Goal: Task Accomplishment & Management: Complete application form

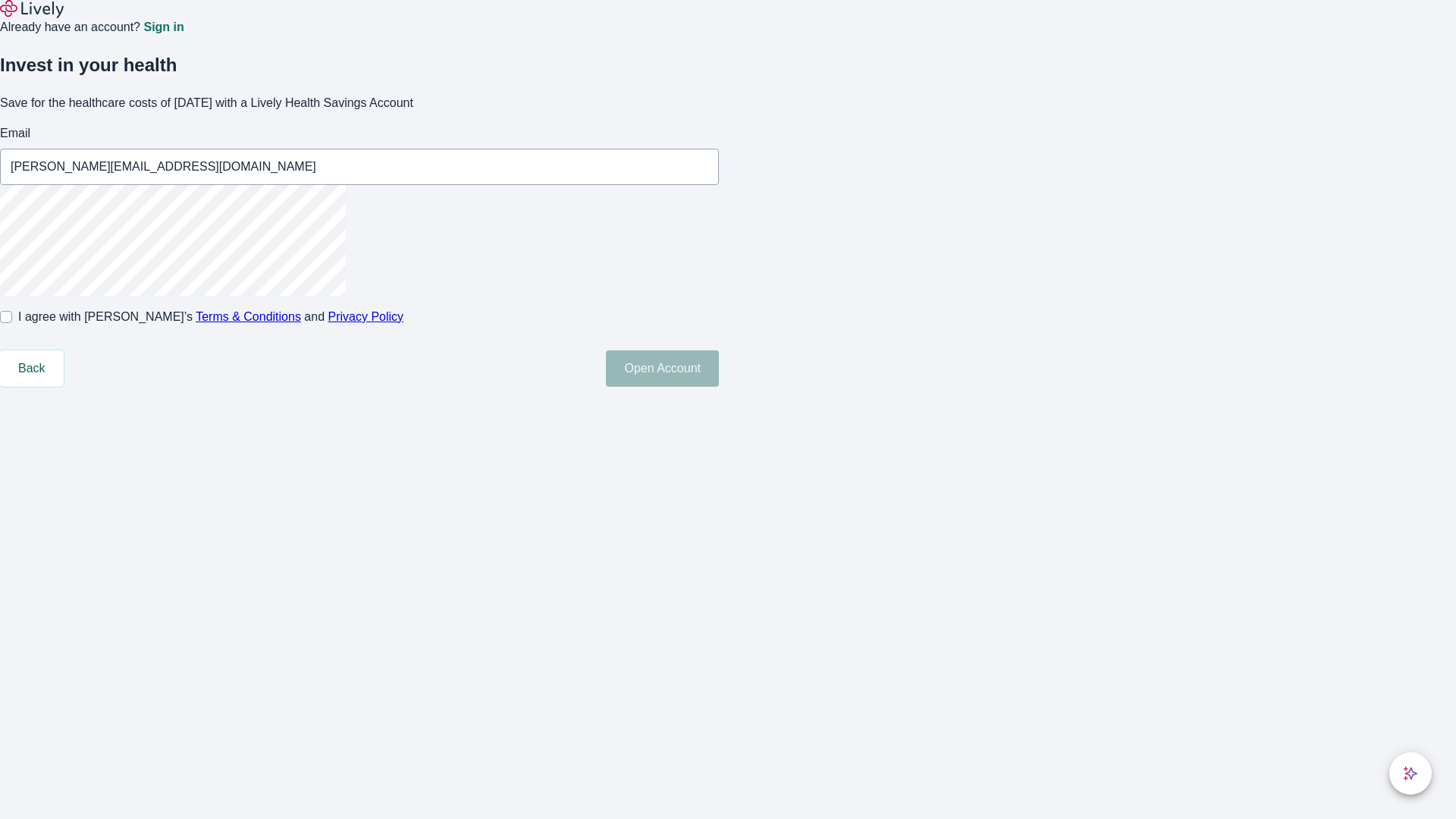
click at [12, 323] on input "I agree with Lively’s Terms & Conditions and Privacy Policy" at bounding box center [6, 317] width 12 height 12
checkbox input "true"
click at [719, 387] on button "Open Account" at bounding box center [662, 368] width 113 height 37
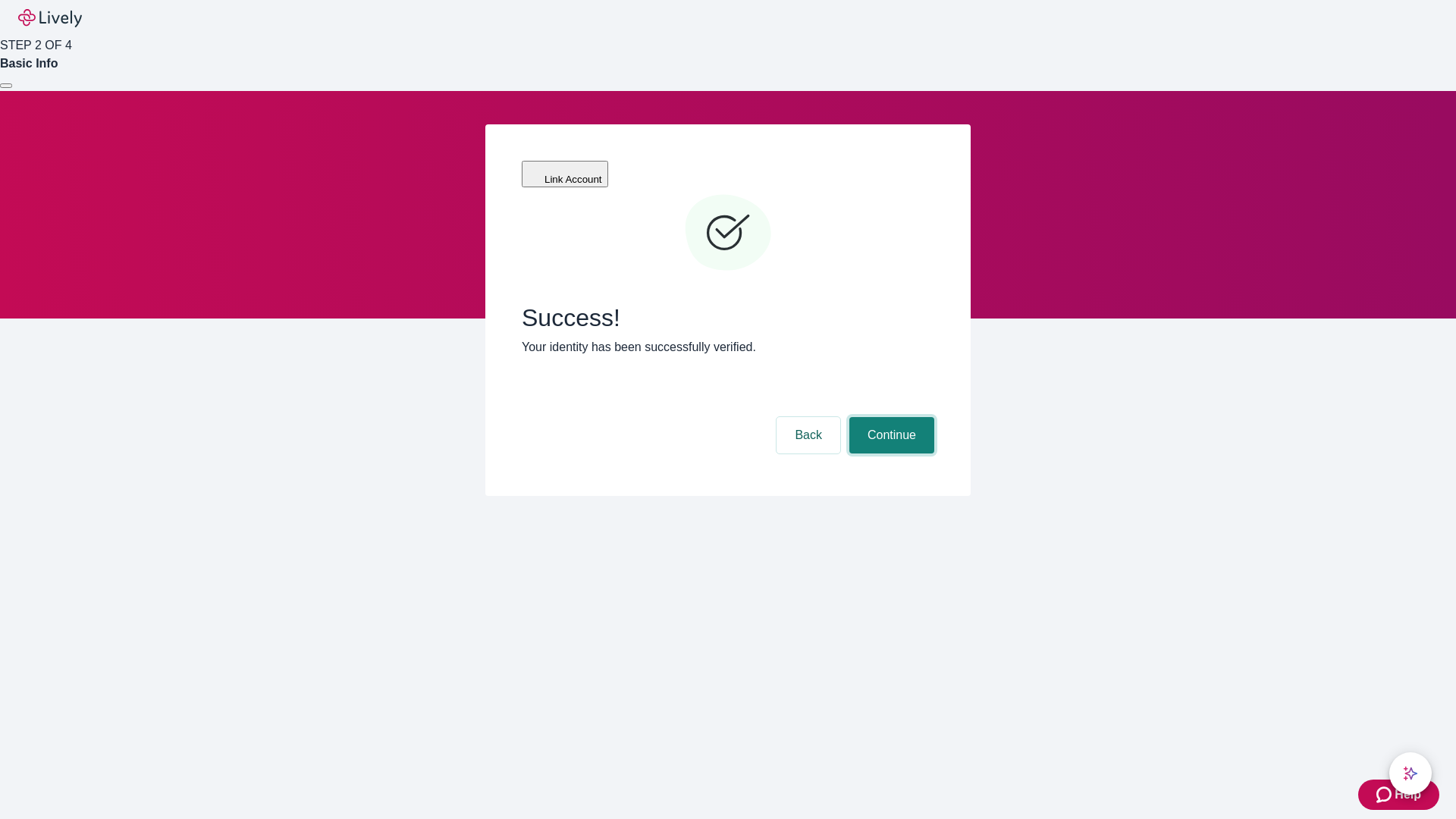
click at [889, 417] on button "Continue" at bounding box center [892, 435] width 85 height 37
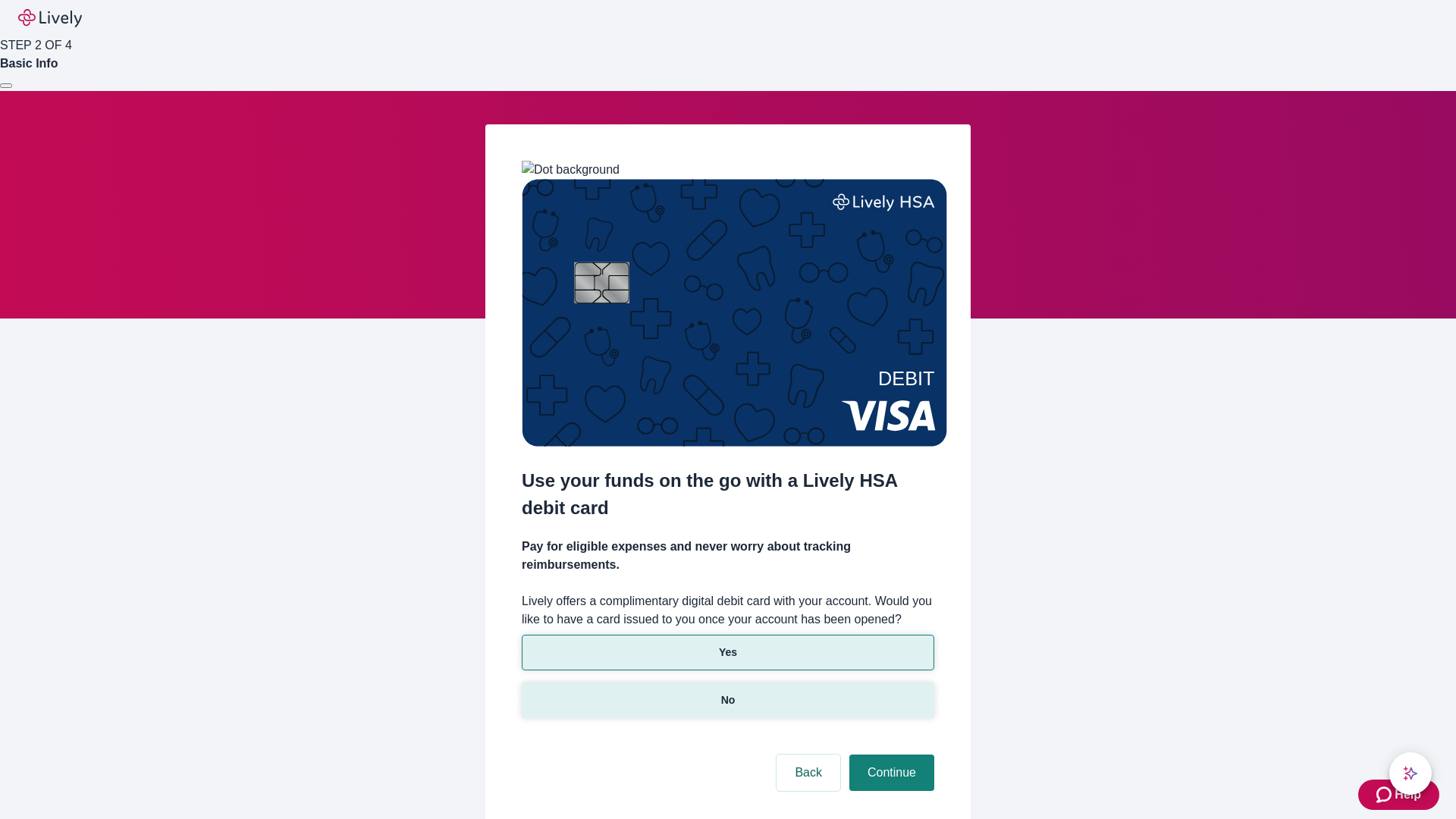
click at [727, 693] on p "No" at bounding box center [728, 700] width 14 height 16
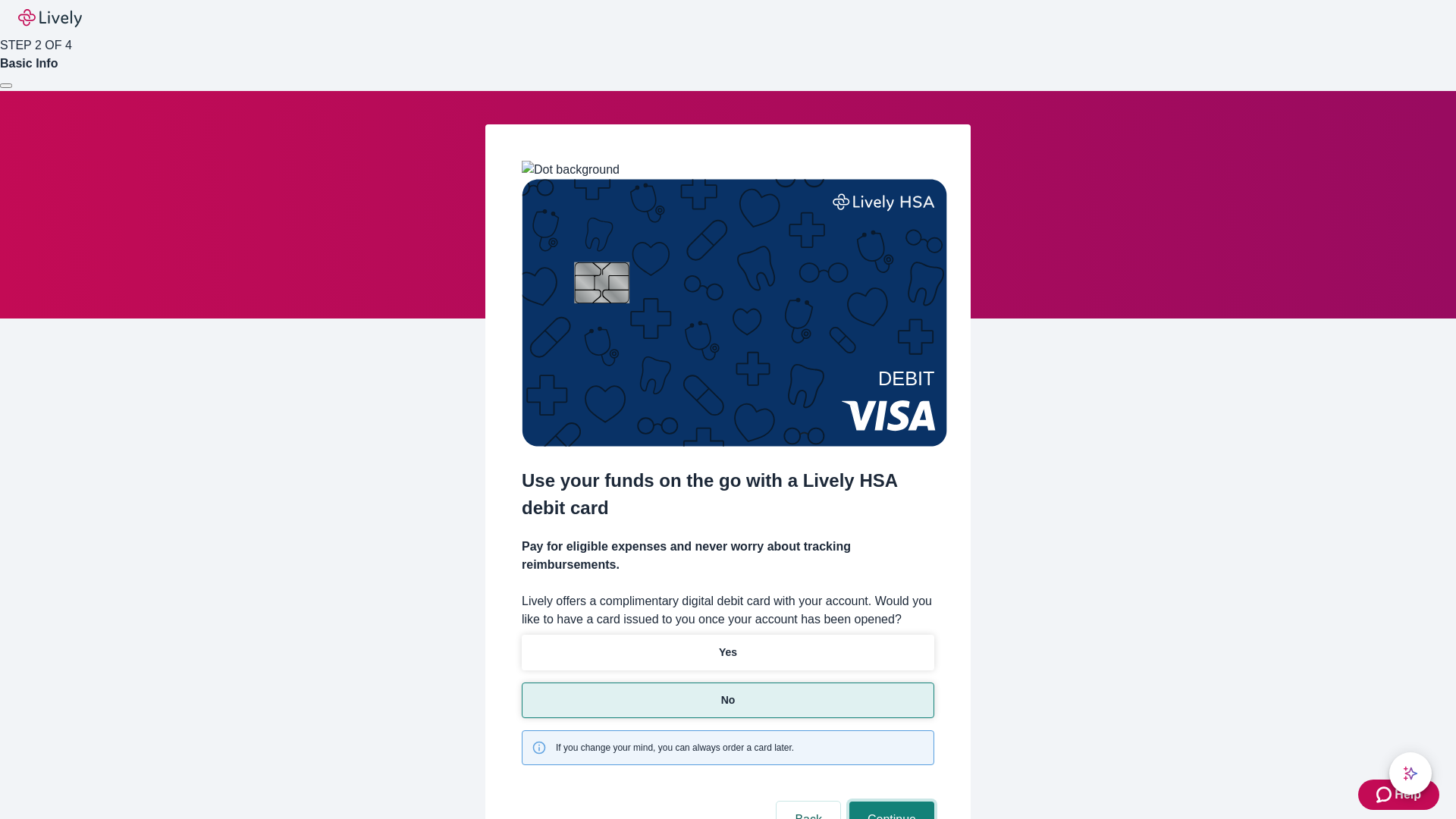
click at [889, 801] on button "Continue" at bounding box center [892, 820] width 85 height 37
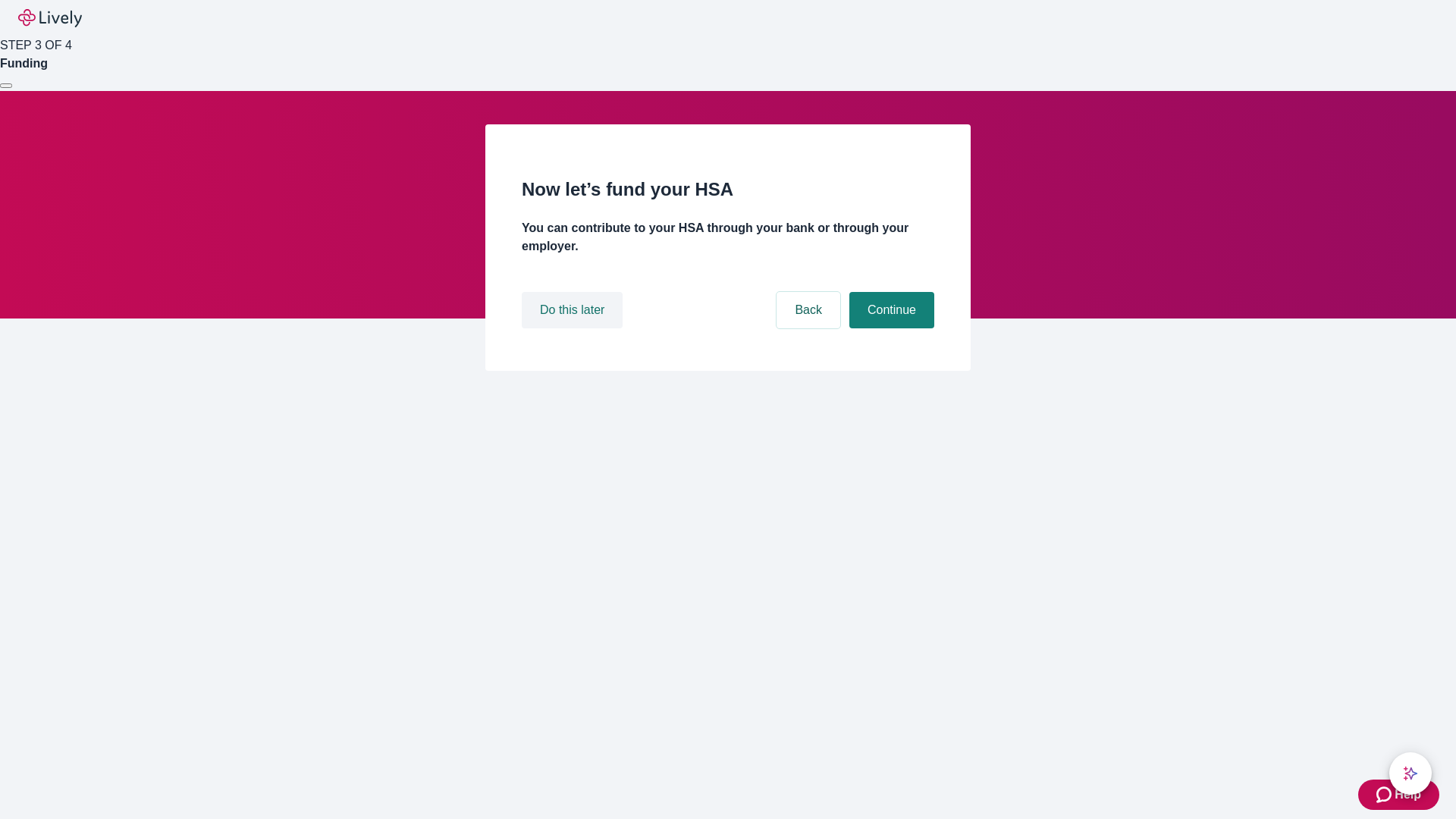
click at [574, 329] on button "Do this later" at bounding box center [572, 311] width 101 height 37
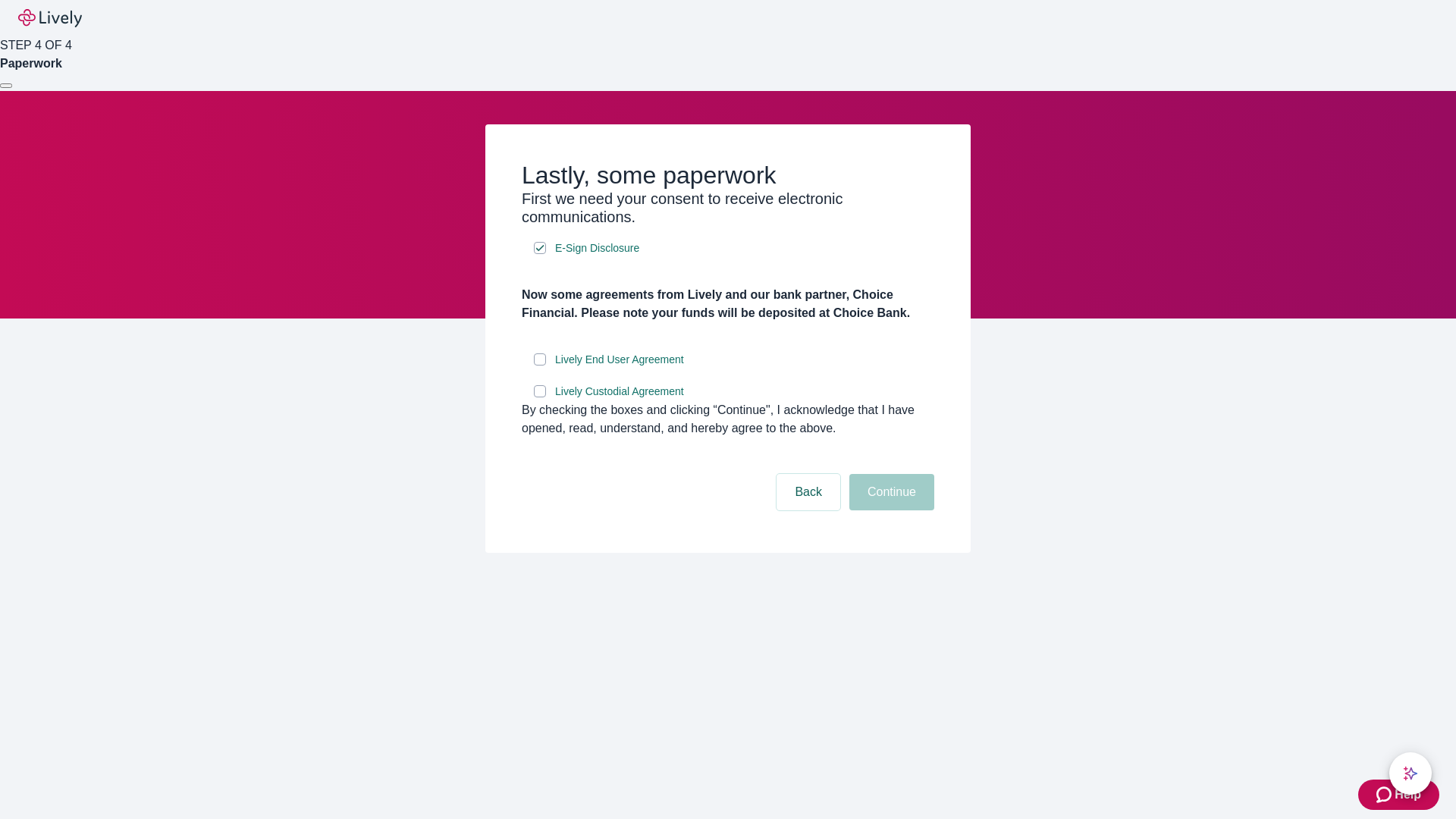
click at [540, 365] on input "Lively End User Agreement" at bounding box center [540, 359] width 12 height 12
checkbox input "true"
click at [540, 397] on input "Lively Custodial Agreement" at bounding box center [540, 391] width 12 height 12
checkbox input "true"
click at [889, 511] on button "Continue" at bounding box center [892, 492] width 85 height 37
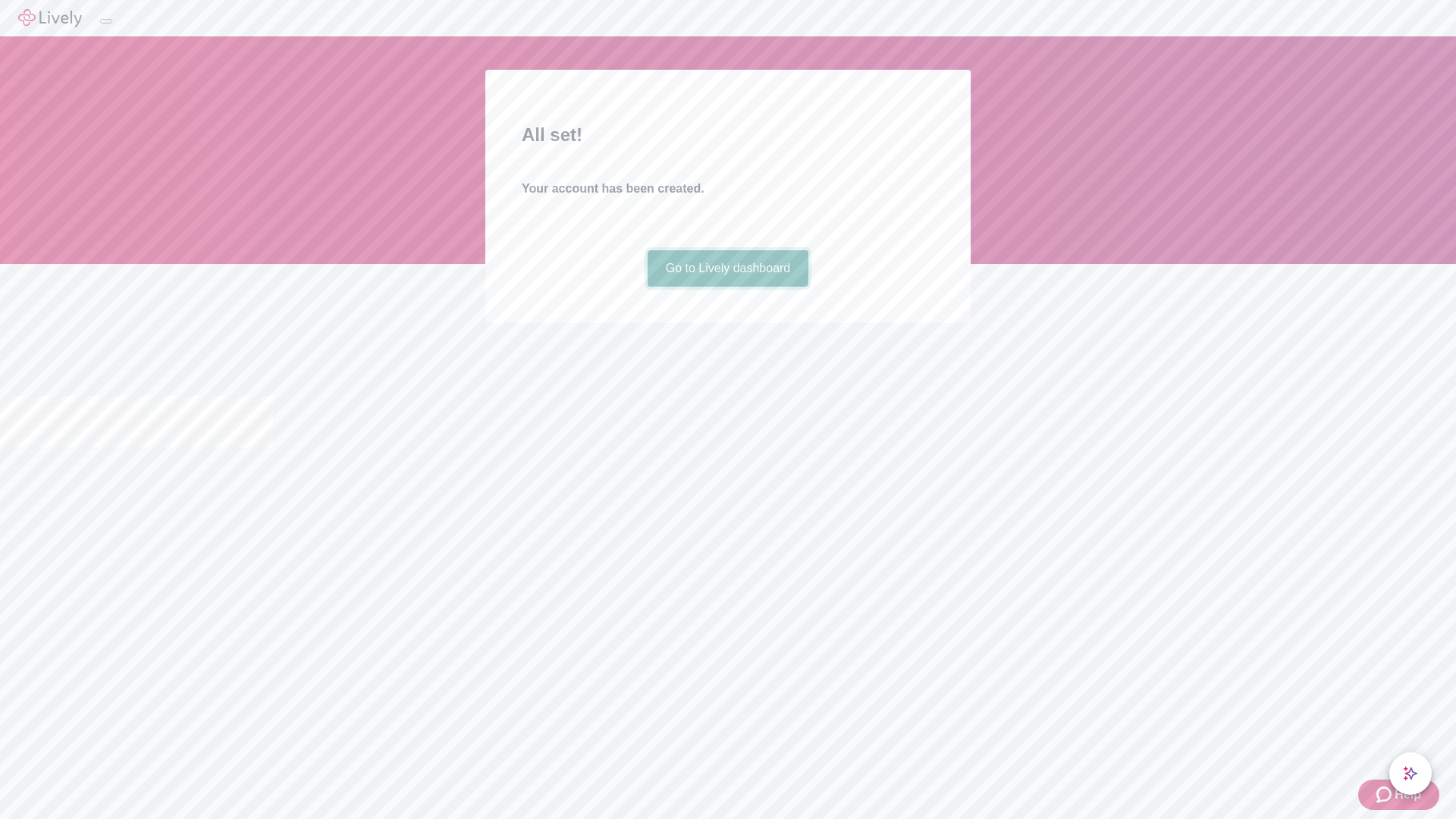
click at [727, 287] on link "Go to Lively dashboard" at bounding box center [728, 269] width 161 height 37
